Goal: Find specific page/section: Find specific page/section

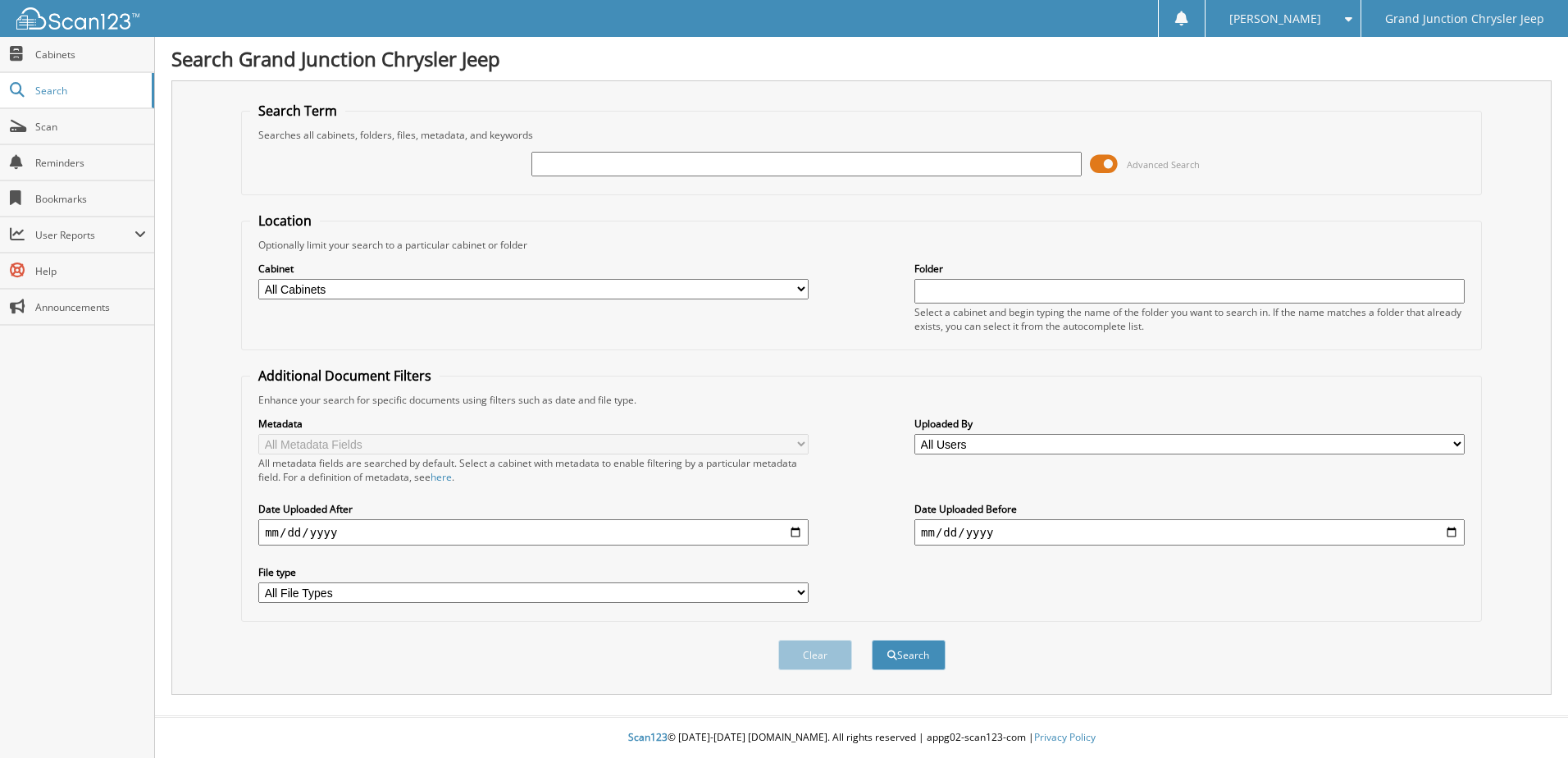
click at [800, 169] on input "text" at bounding box center [806, 164] width 550 height 24
type input "6287859"
click at [871, 640] on button "Search" at bounding box center [908, 655] width 74 height 30
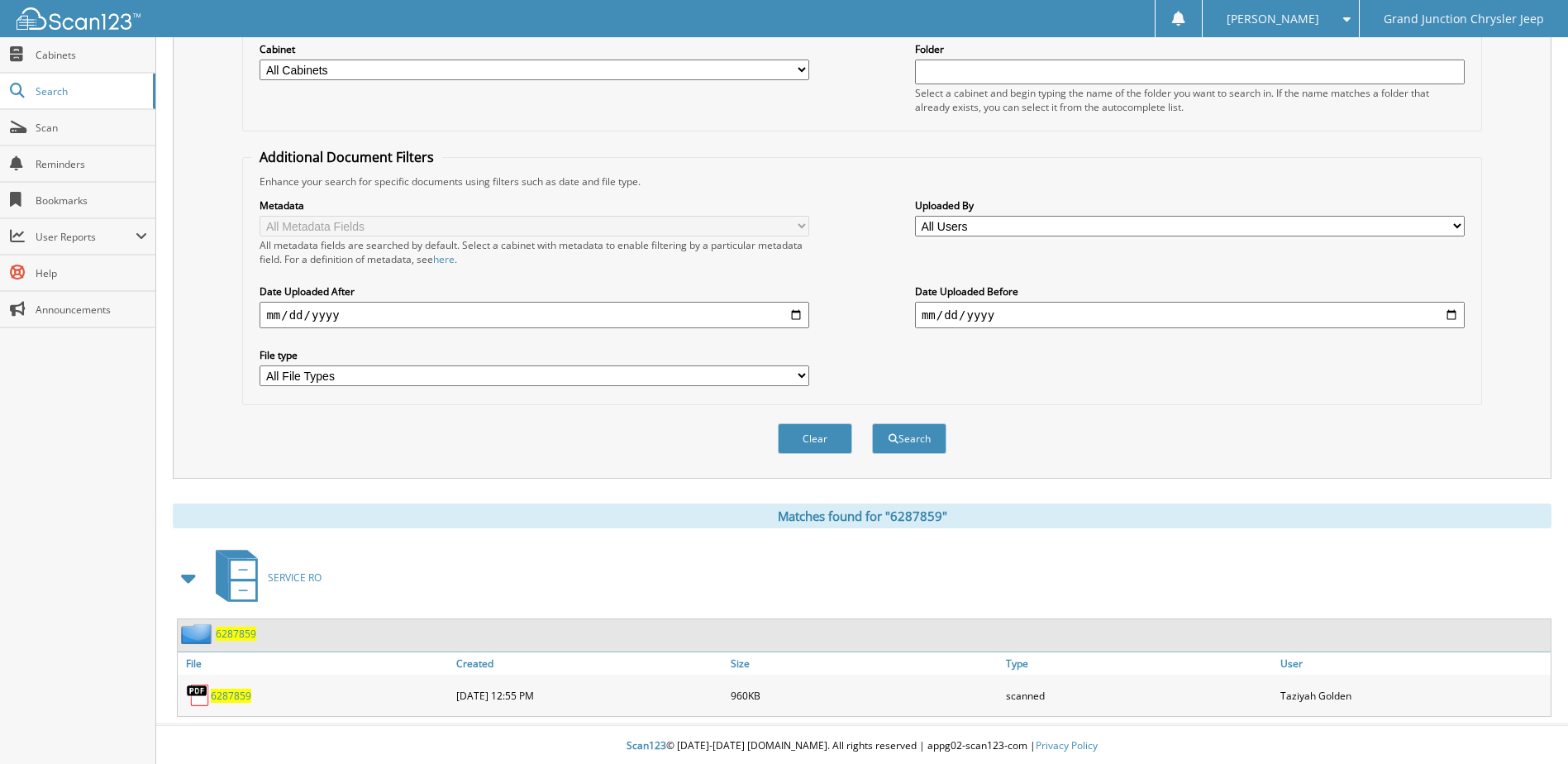
scroll to position [224, 0]
click at [239, 693] on span "6287859" at bounding box center [231, 693] width 41 height 14
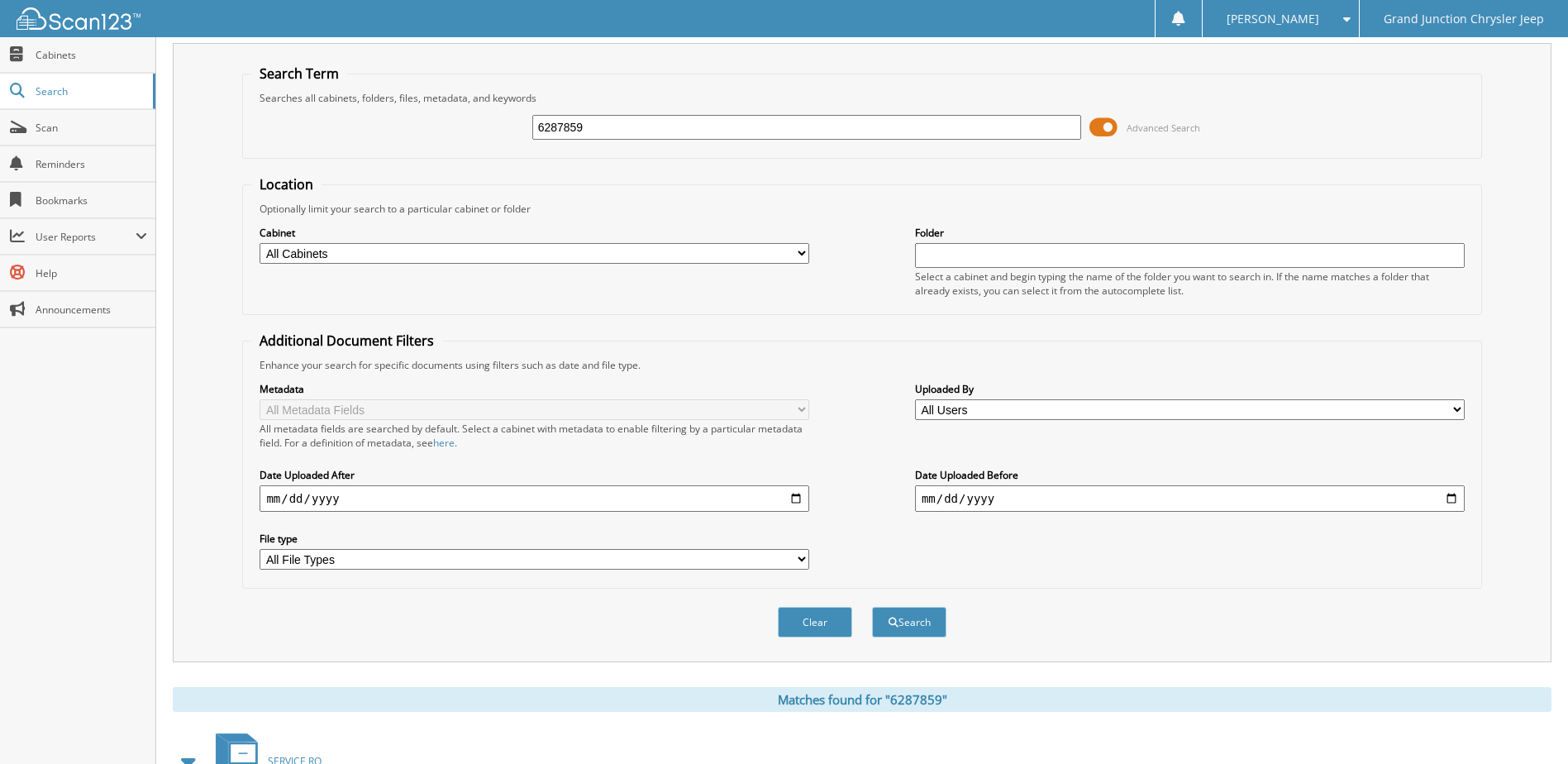
scroll to position [0, 0]
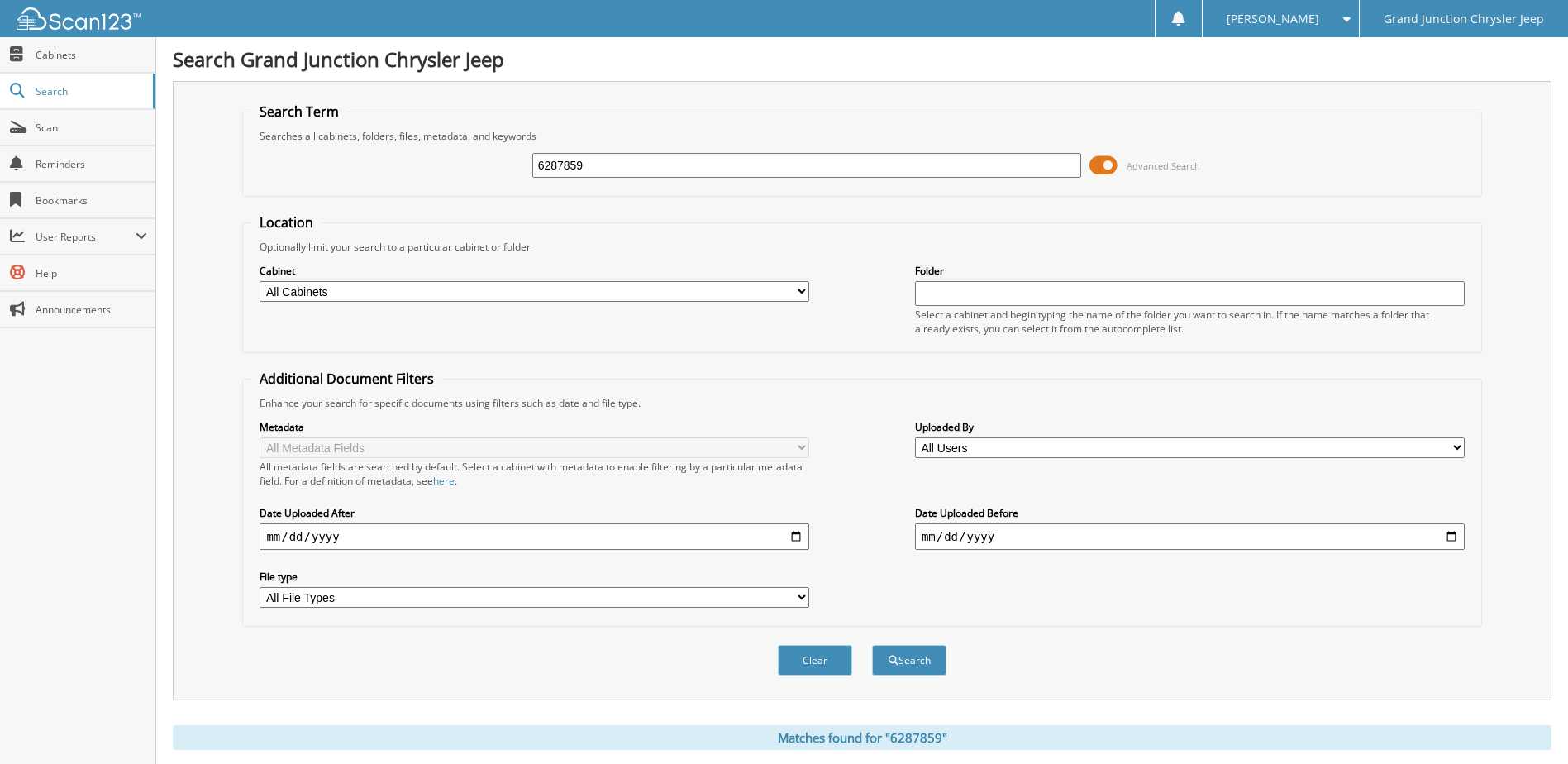
drag, startPoint x: 521, startPoint y: 183, endPoint x: 501, endPoint y: 183, distance: 20.0
click at [501, 183] on div "6287859 Advanced Search" at bounding box center [862, 165] width 1221 height 45
type input "6287453"
click at [873, 645] on button "Search" at bounding box center [910, 660] width 75 height 30
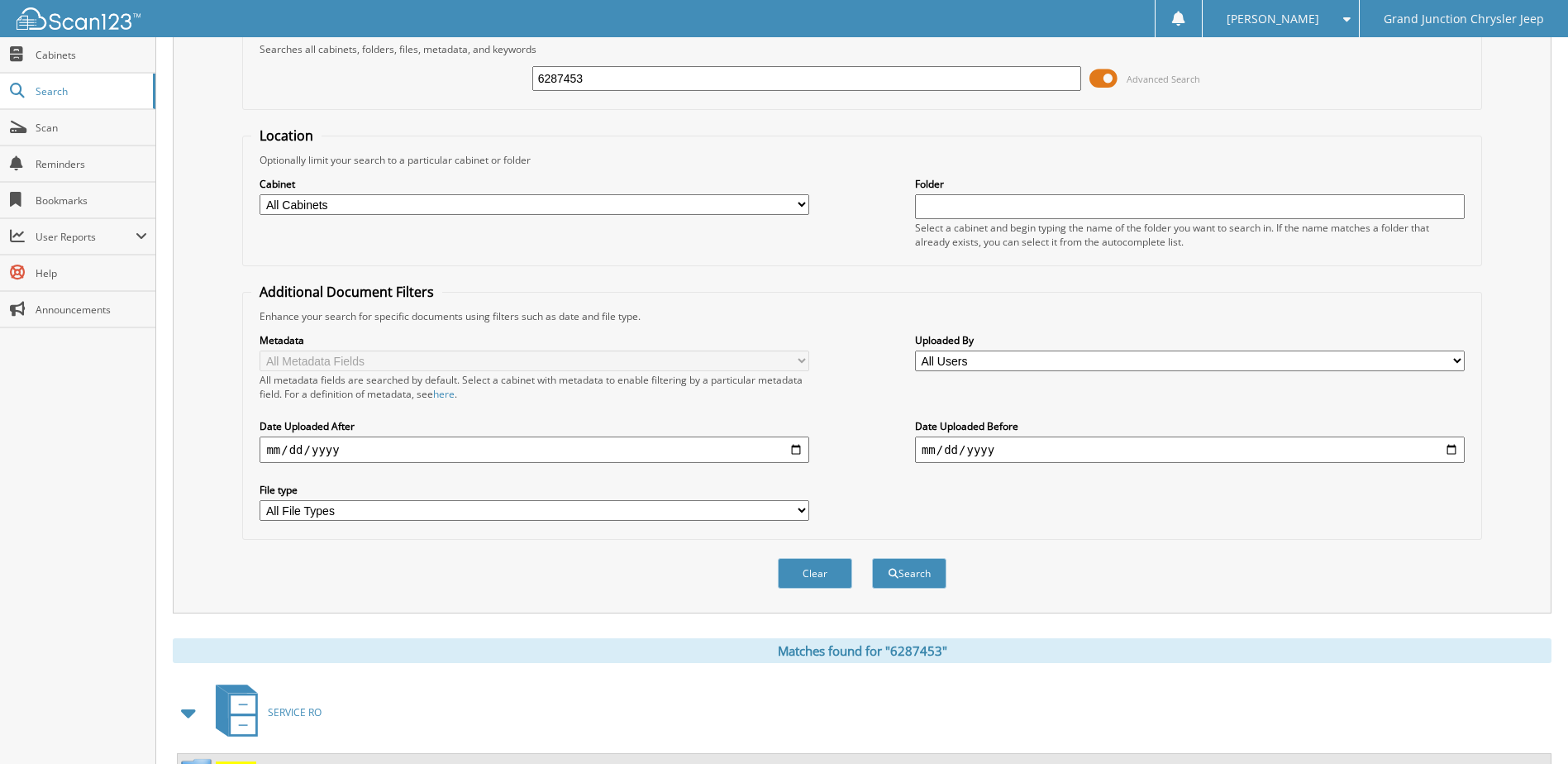
scroll to position [224, 0]
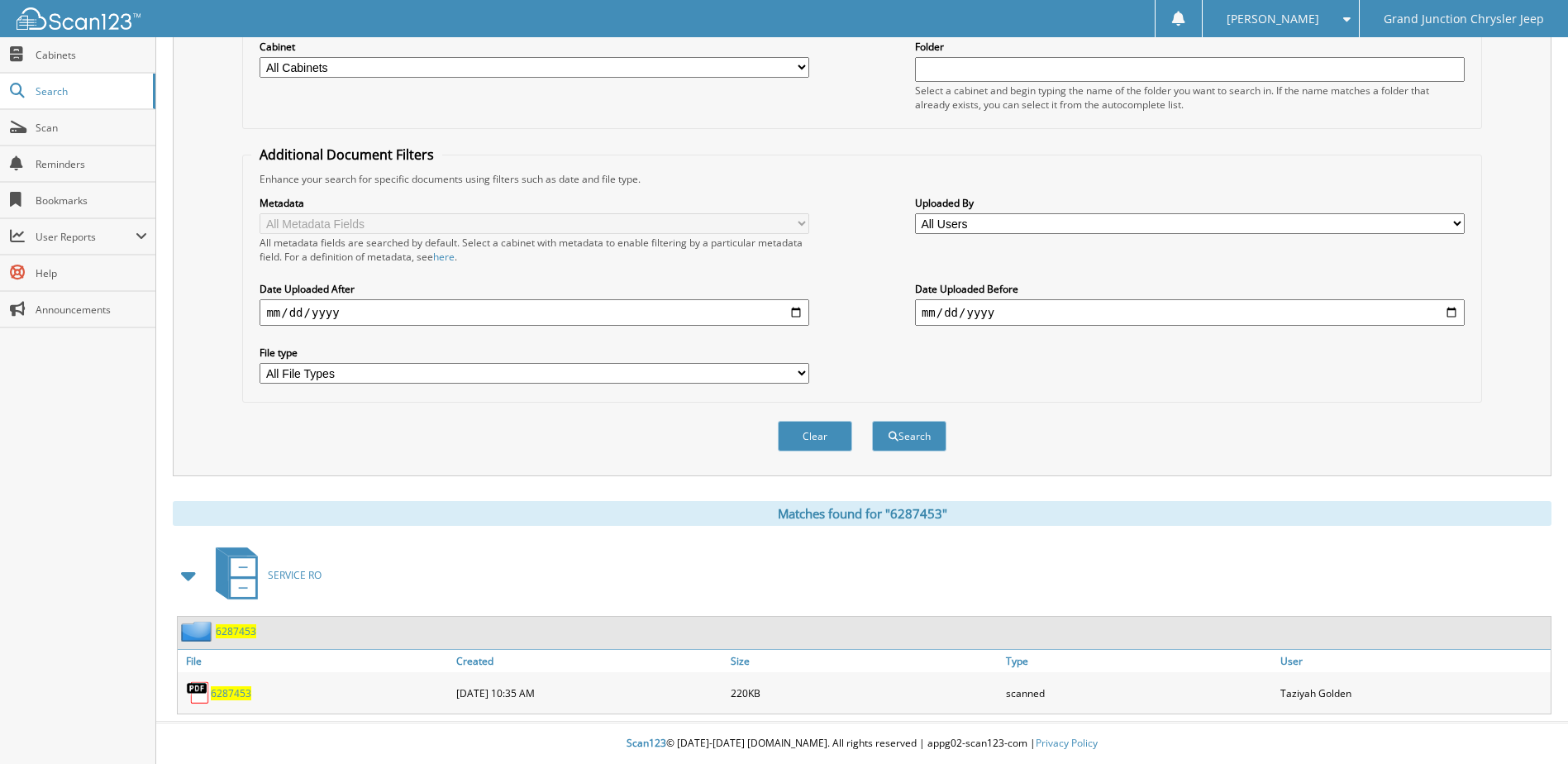
click at [234, 691] on span "6287453" at bounding box center [231, 693] width 41 height 14
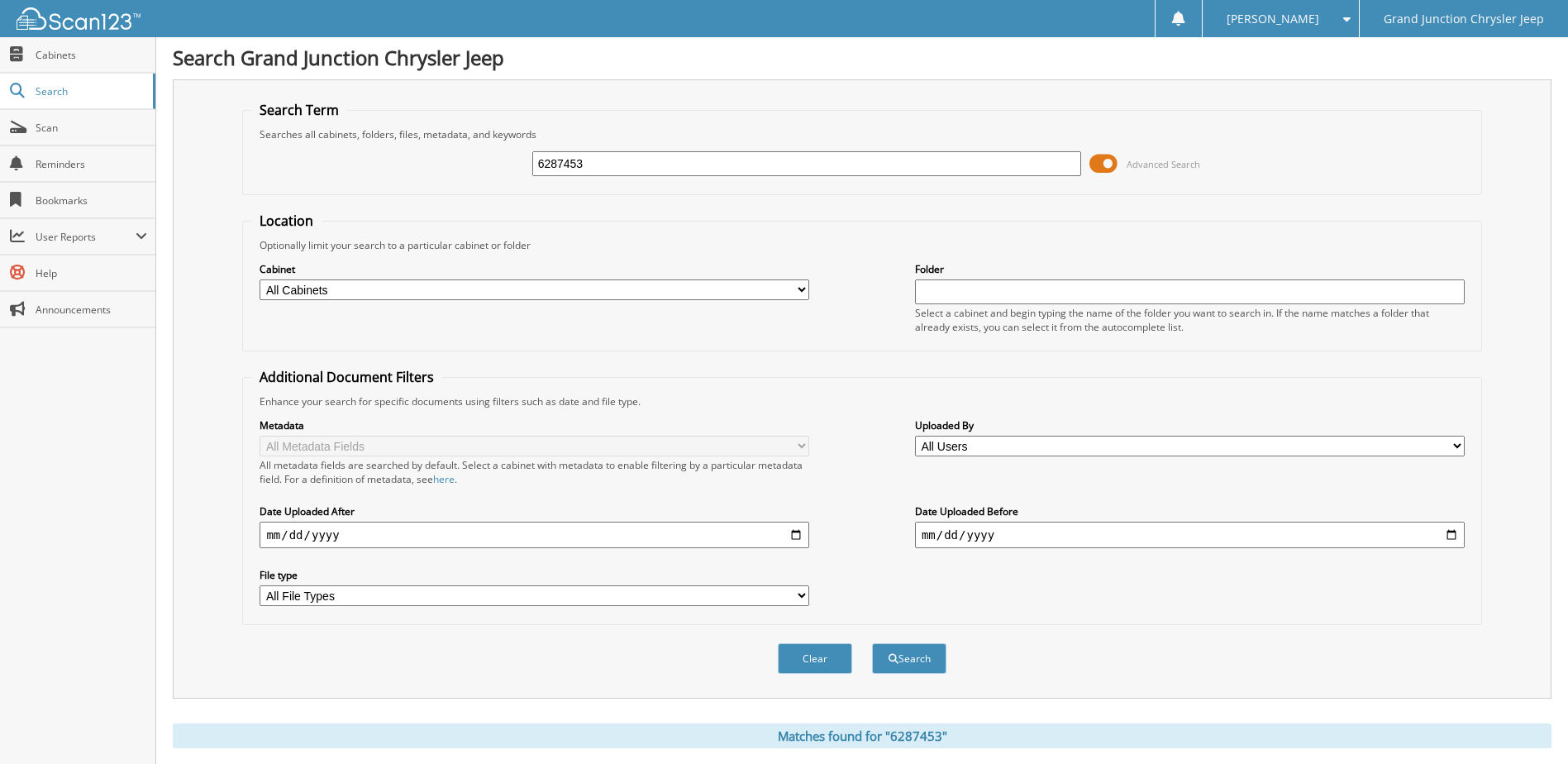
scroll to position [0, 0]
